Goal: Task Accomplishment & Management: Manage account settings

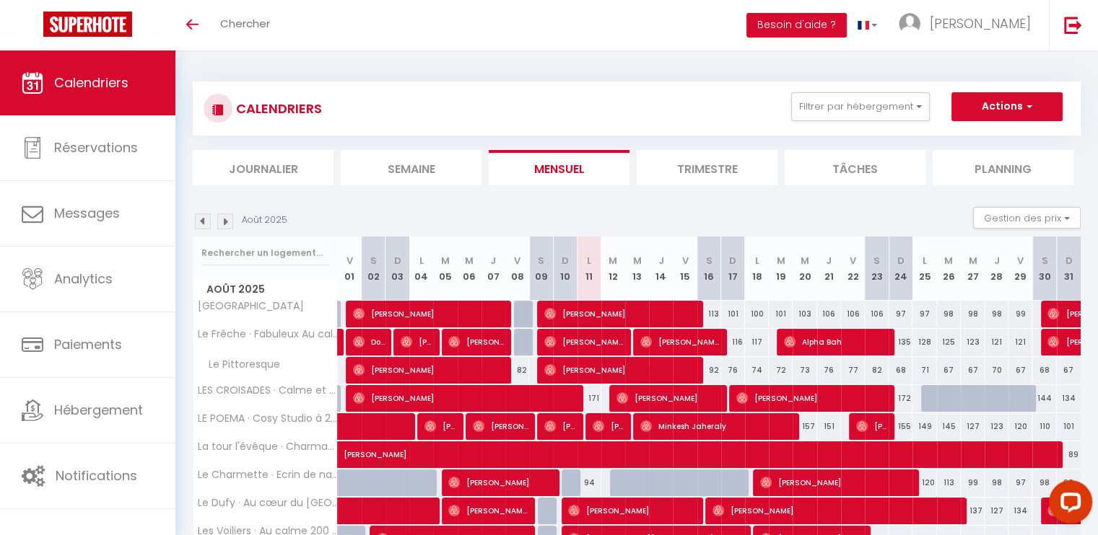
scroll to position [104, 0]
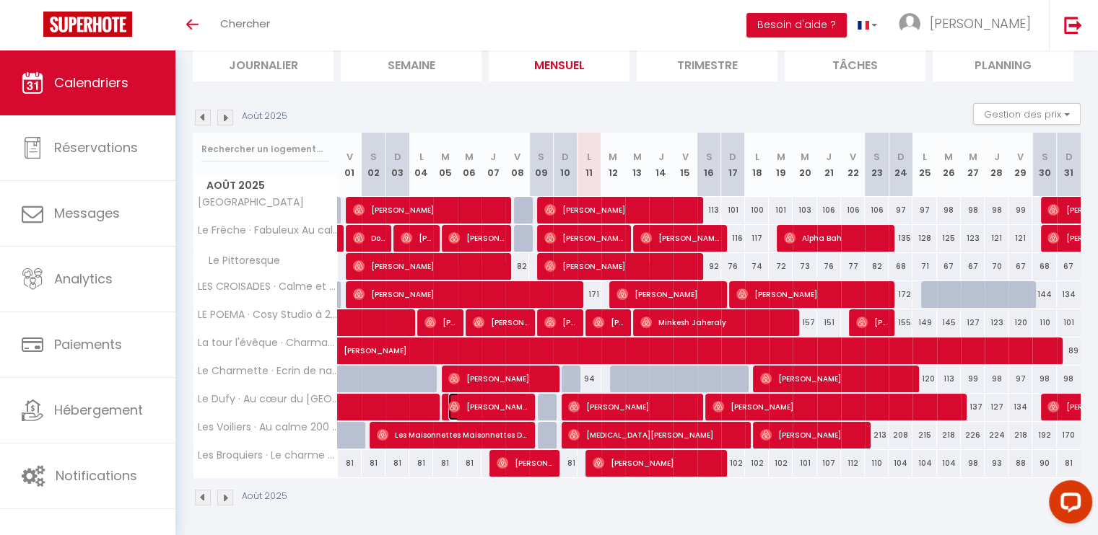
click at [474, 405] on span "[PERSON_NAME]" at bounding box center [487, 406] width 79 height 27
select select "OK"
select select "0"
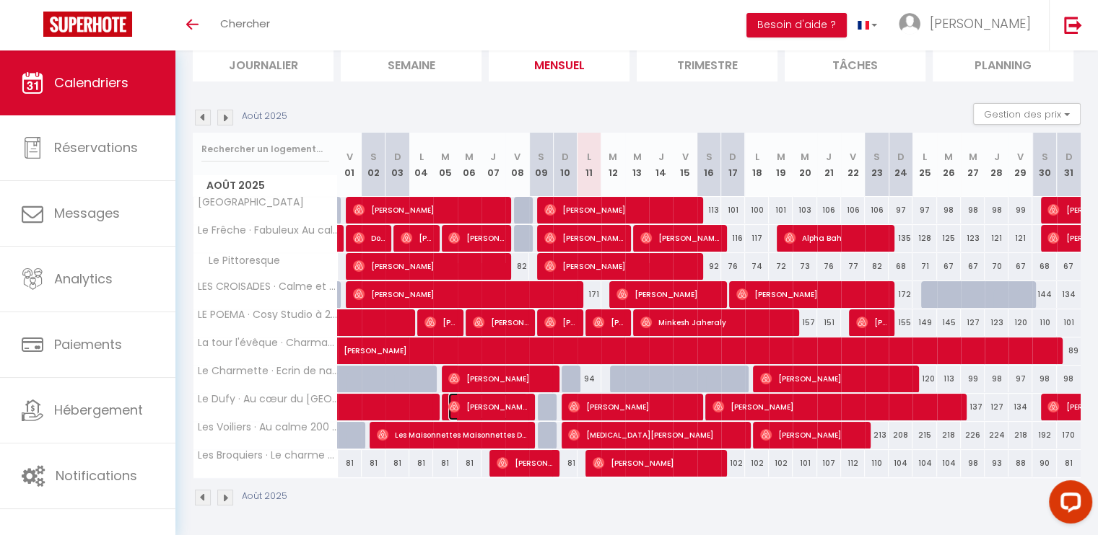
select select "1"
select select
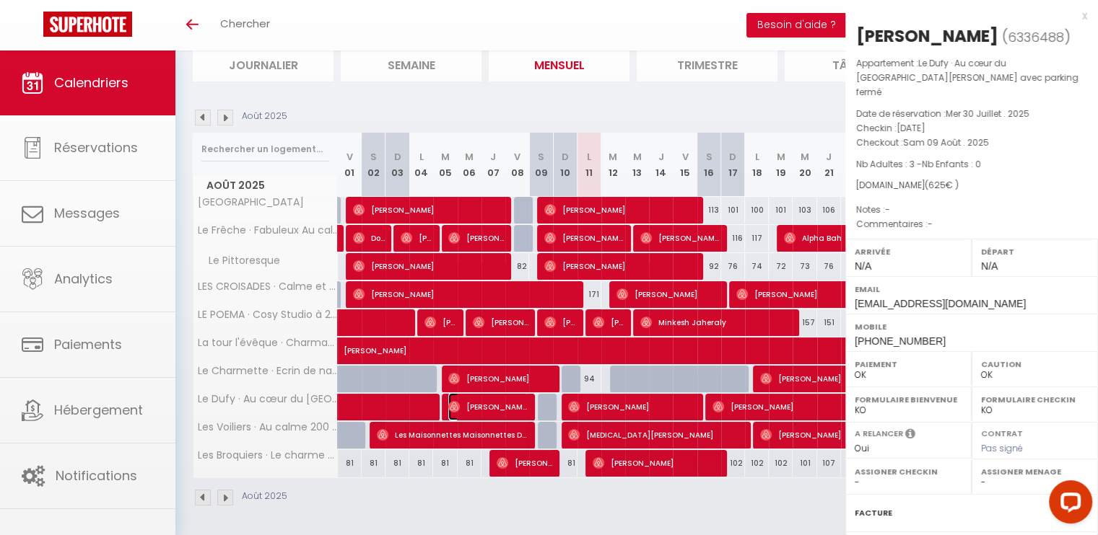
select select "47057"
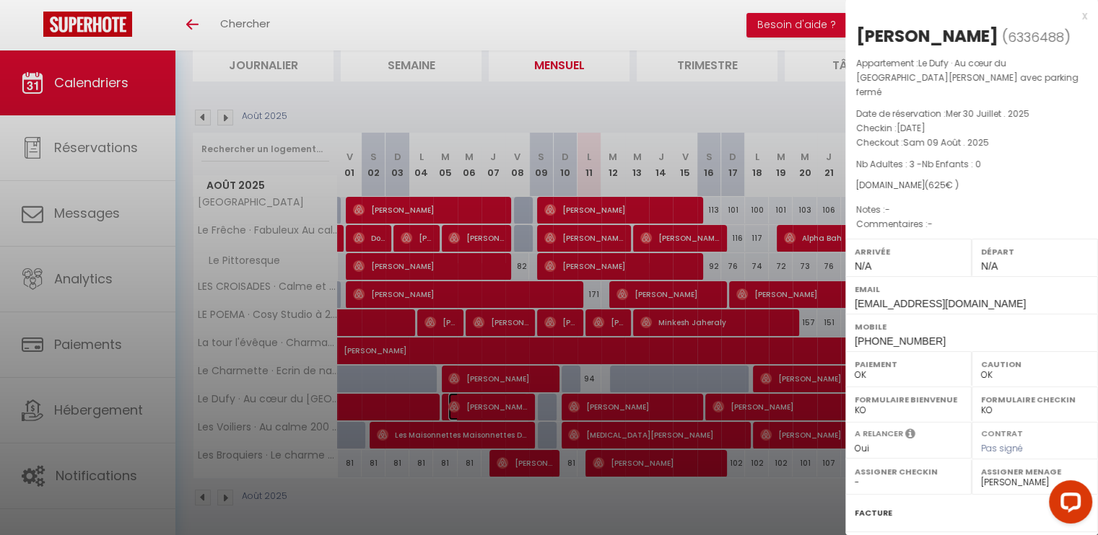
scroll to position [149, 0]
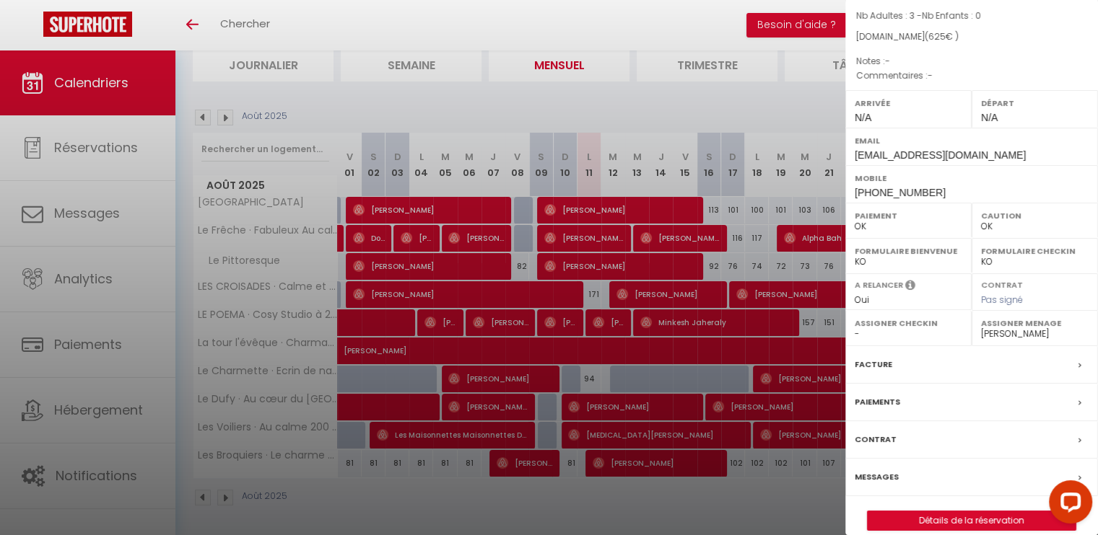
click at [880, 470] on label "Messages" at bounding box center [876, 477] width 44 height 15
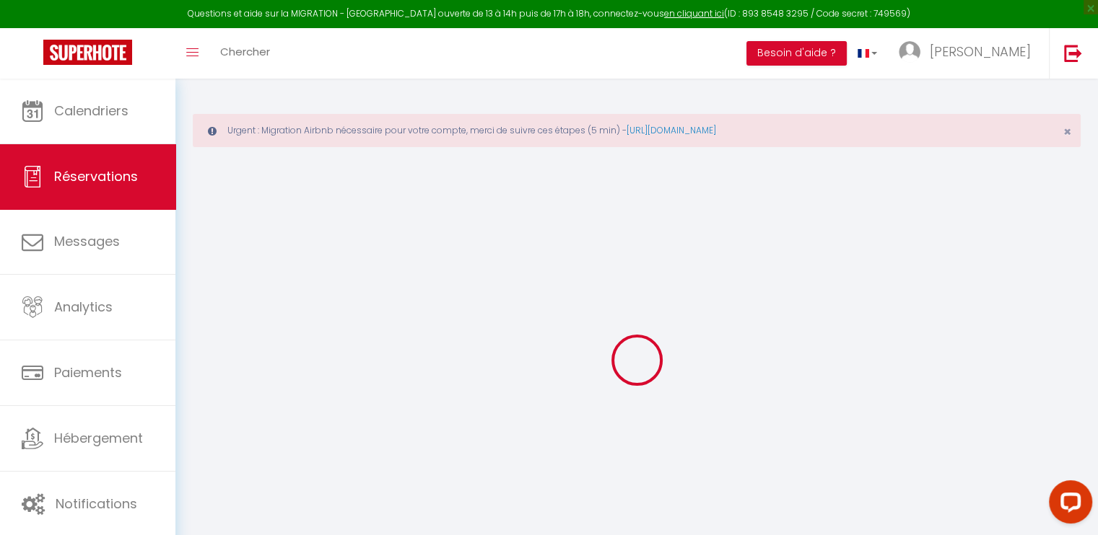
select select
checkbox input "false"
select select
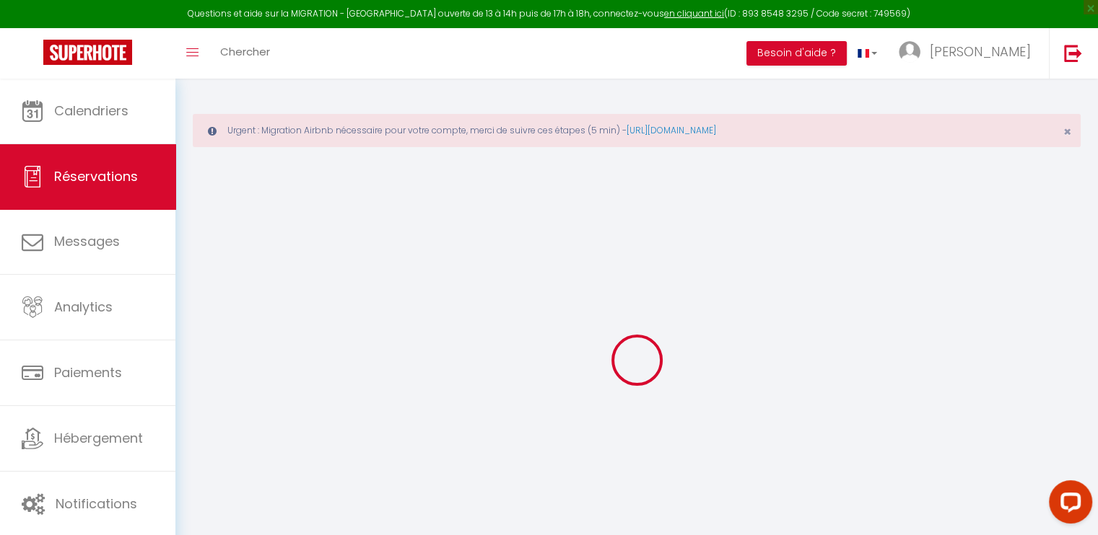
select select
checkbox input "false"
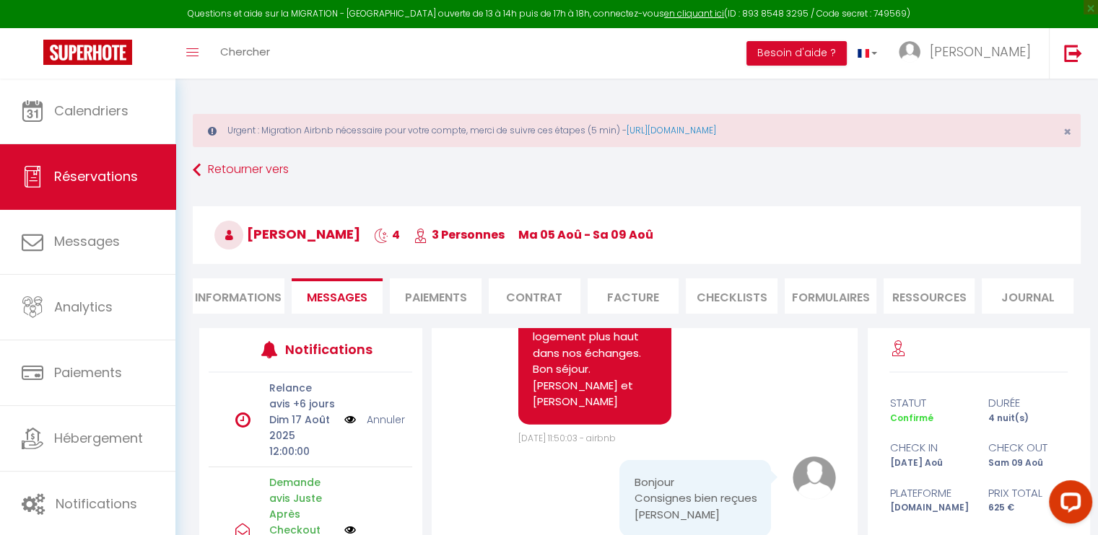
click at [372, 428] on link "Annuler" at bounding box center [386, 420] width 38 height 16
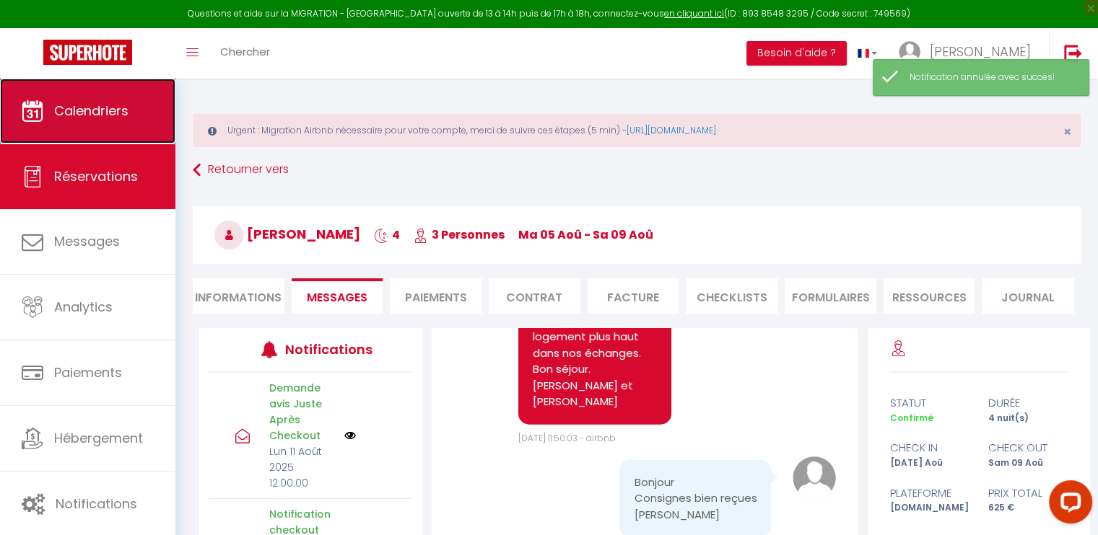
click at [114, 124] on link "Calendriers" at bounding box center [87, 111] width 175 height 65
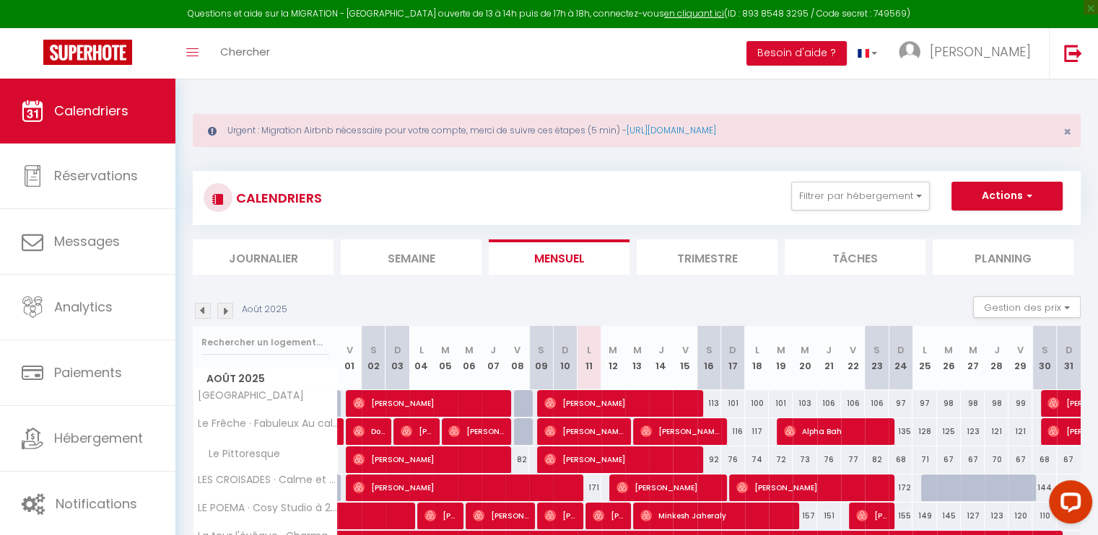
scroll to position [193, 0]
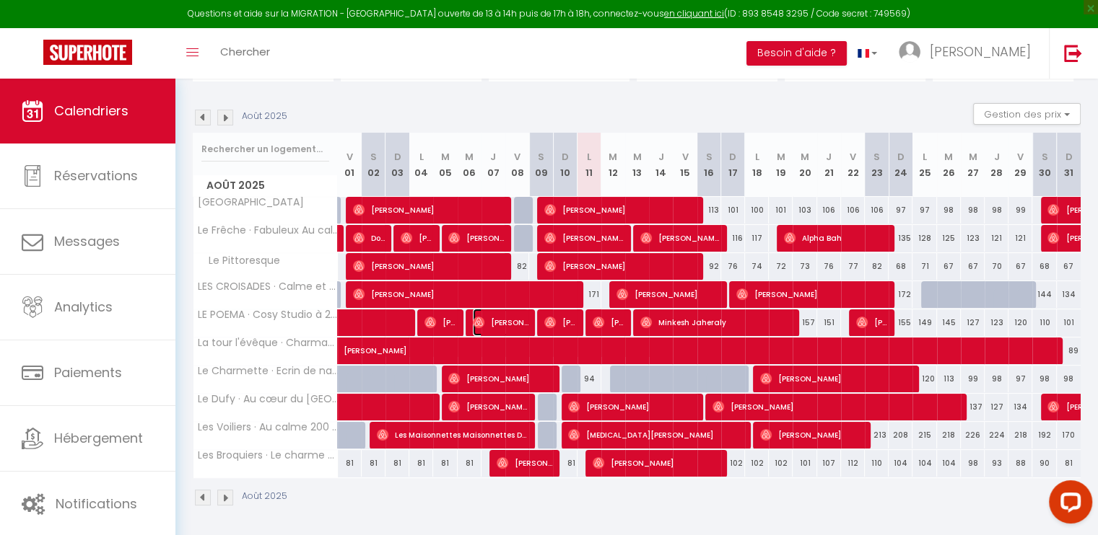
click at [502, 317] on span "[PERSON_NAME]" at bounding box center [501, 322] width 56 height 27
select select "OK"
select select "0"
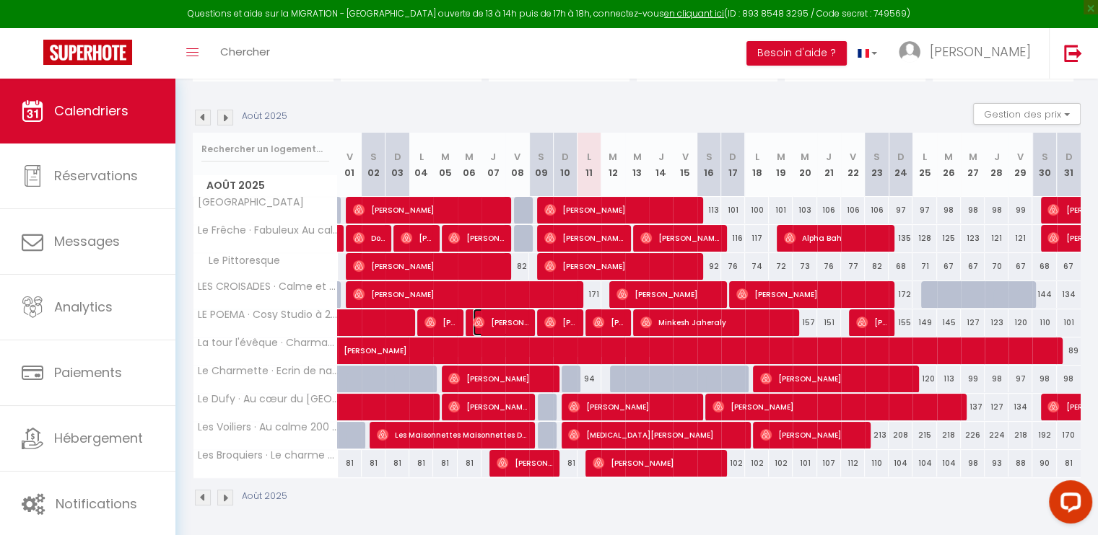
select select "1"
select select
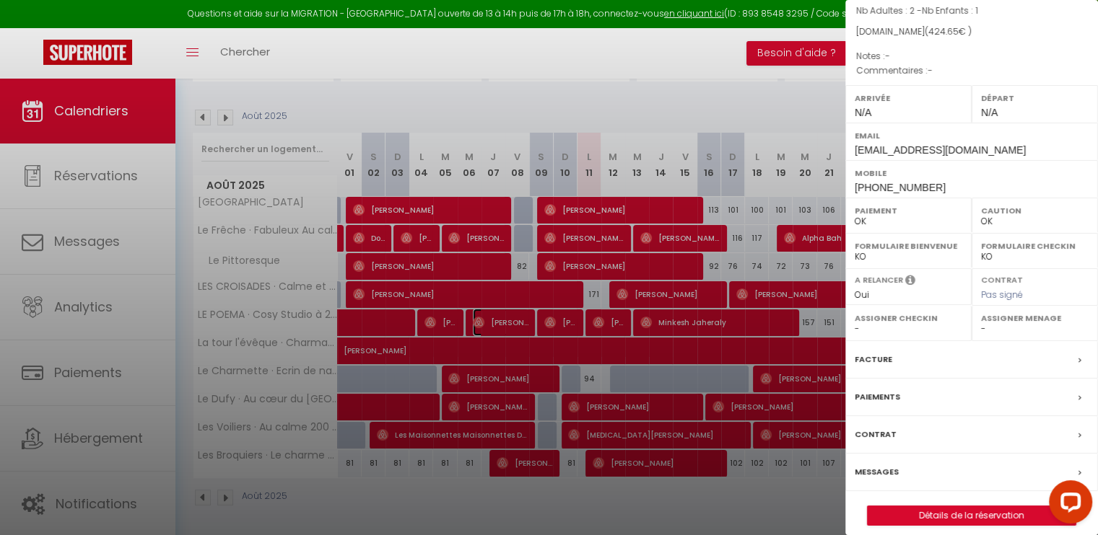
scroll to position [149, 0]
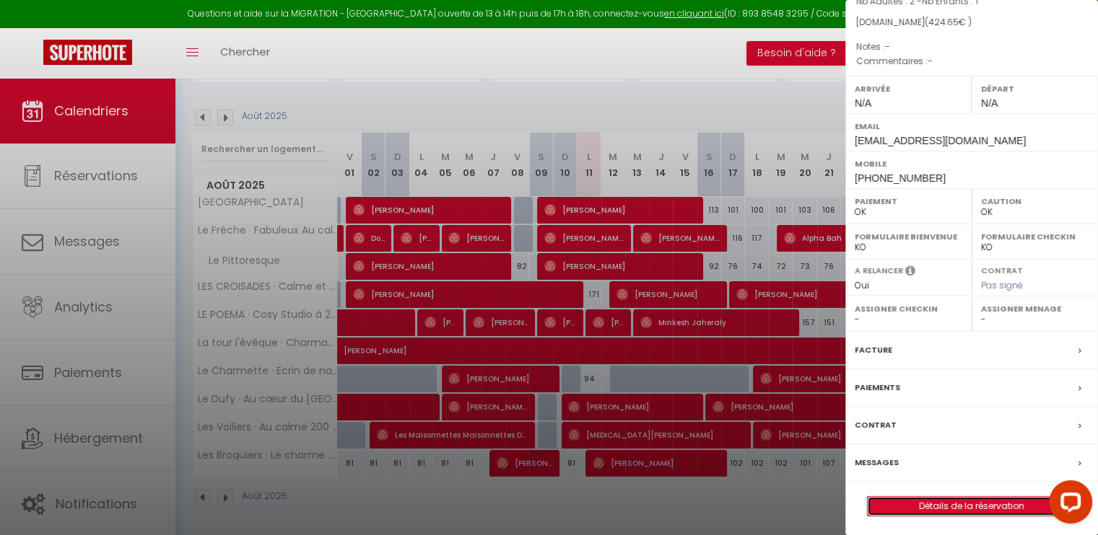
click at [930, 499] on link "Détails de la réservation" at bounding box center [971, 506] width 208 height 19
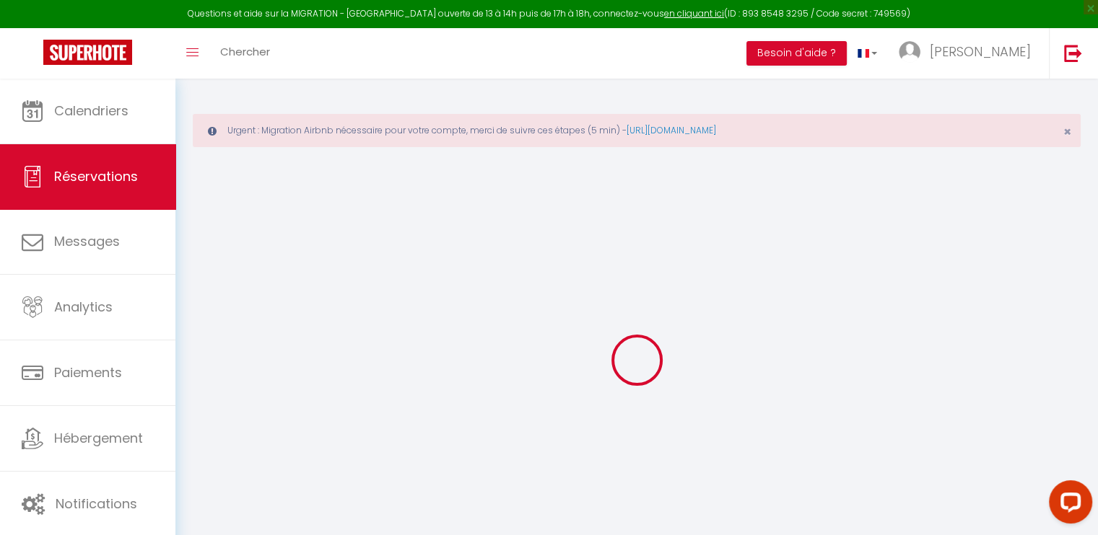
select select
checkbox input "false"
select select
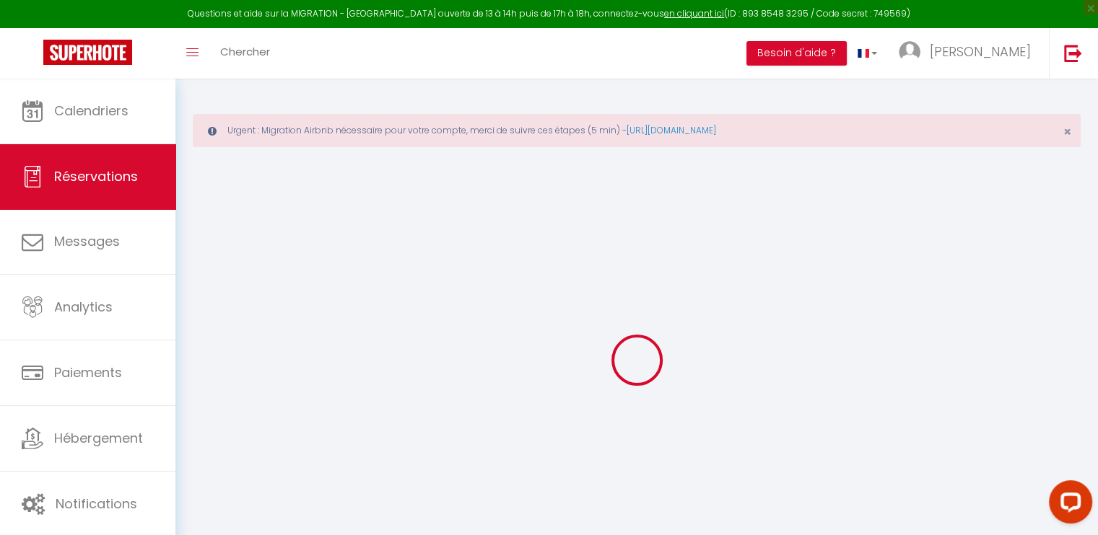
select select
checkbox input "false"
select select
type input "70"
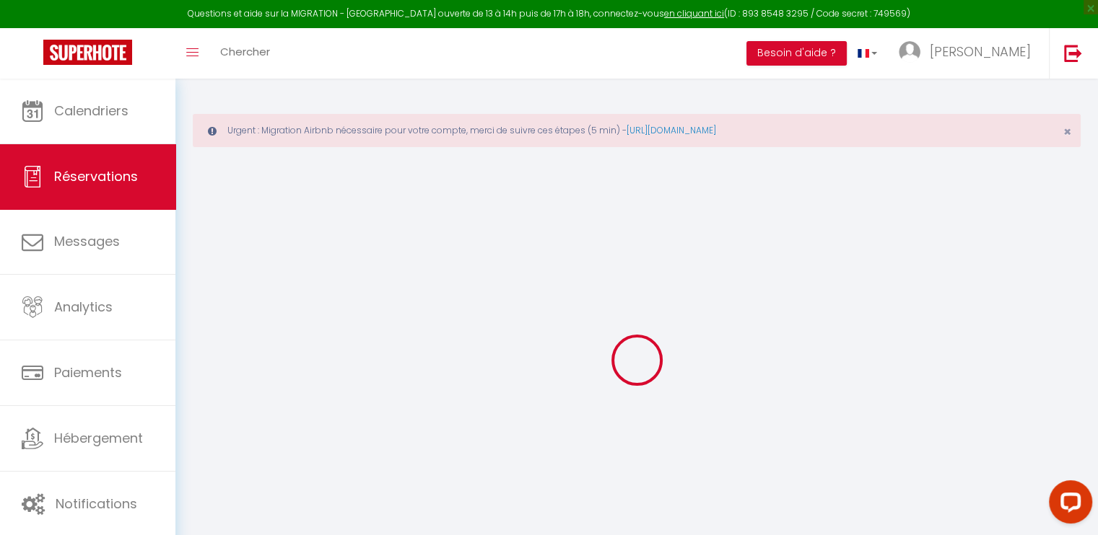
type input "16.25"
select select
checkbox input "false"
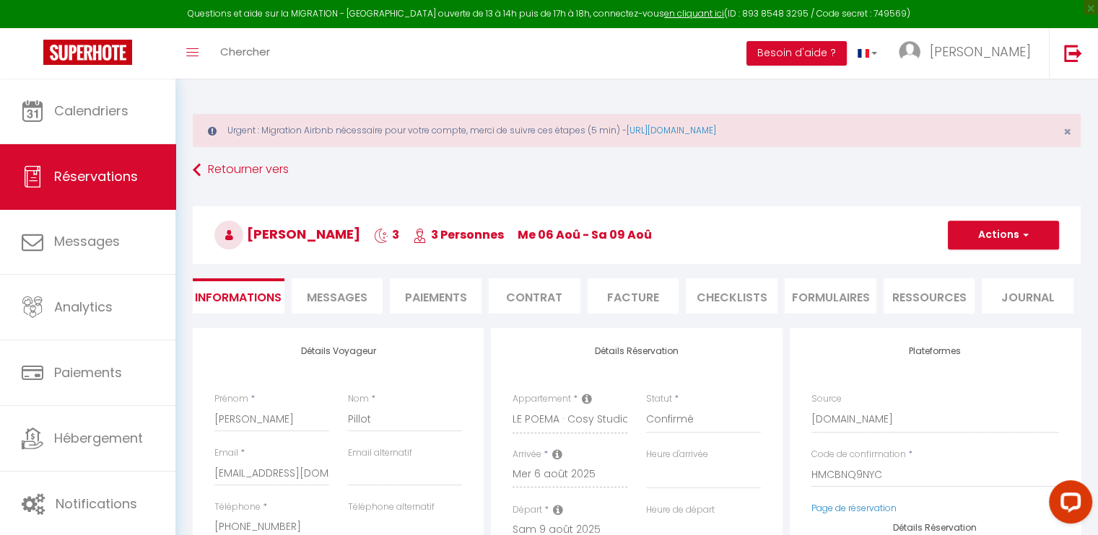
select select
checkbox input "false"
select select
click at [344, 295] on span "Messages" at bounding box center [337, 297] width 61 height 17
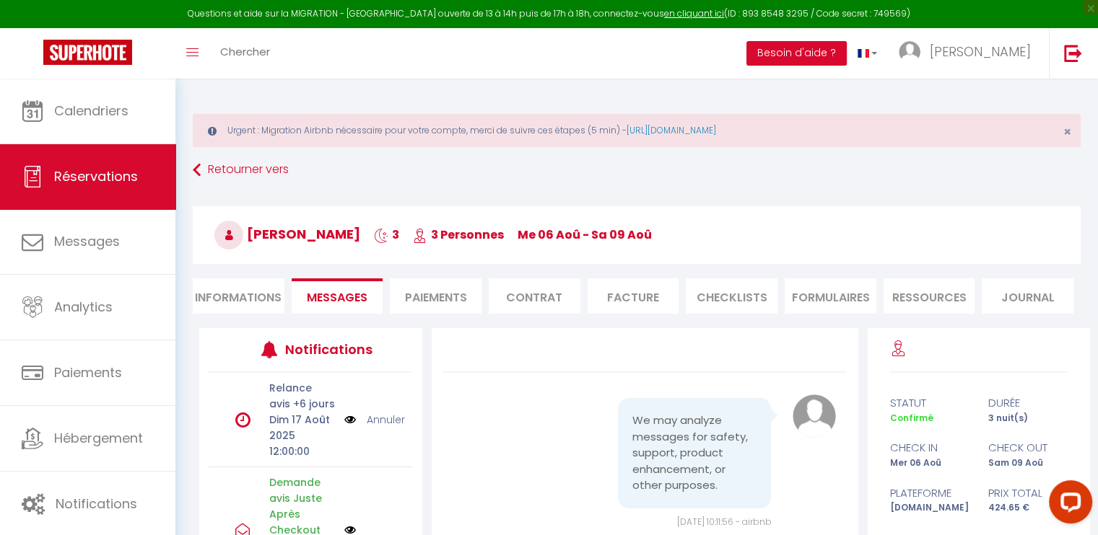
click at [380, 424] on link "Annuler" at bounding box center [386, 420] width 38 height 16
